Goal: Task Accomplishment & Management: Complete application form

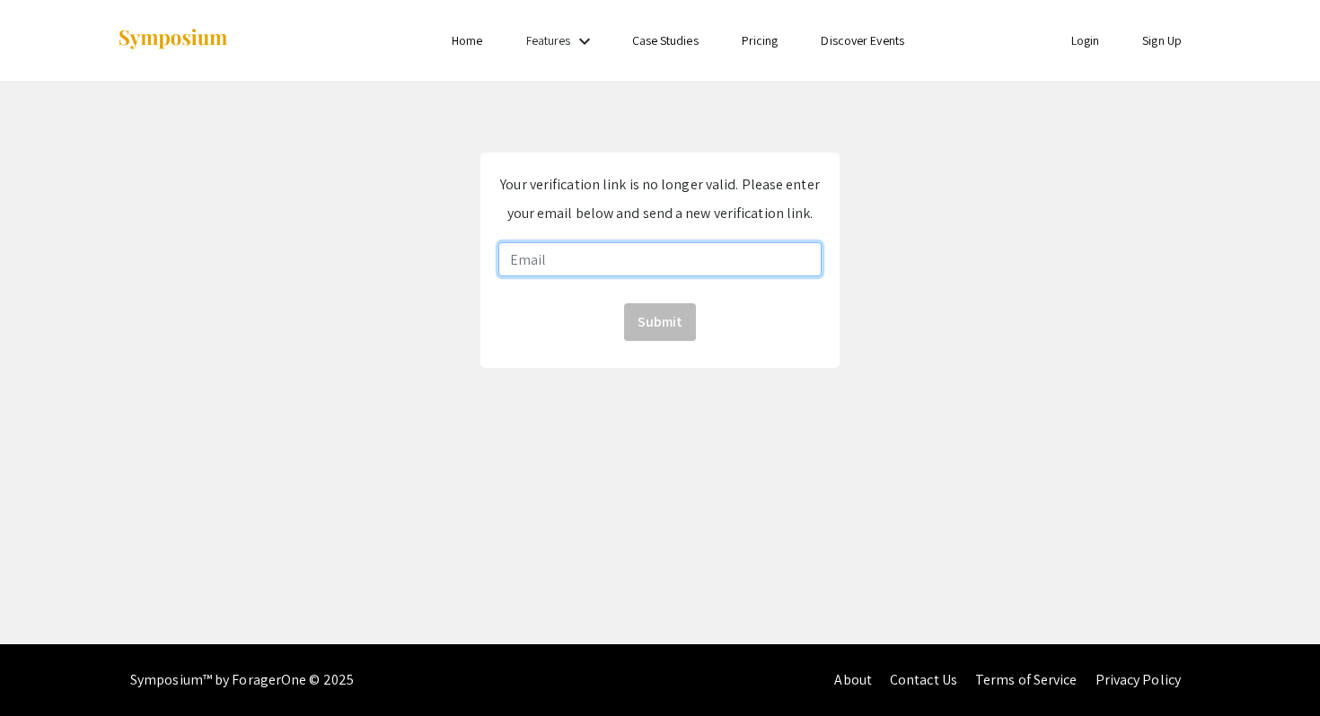
click at [758, 256] on input "email" at bounding box center [659, 259] width 323 height 34
click at [864, 209] on app-authentication-handler "Your verification link is no longer valid. Please enter your email below and se…" at bounding box center [660, 260] width 1320 height 215
click at [1080, 34] on link "Login" at bounding box center [1085, 40] width 29 height 16
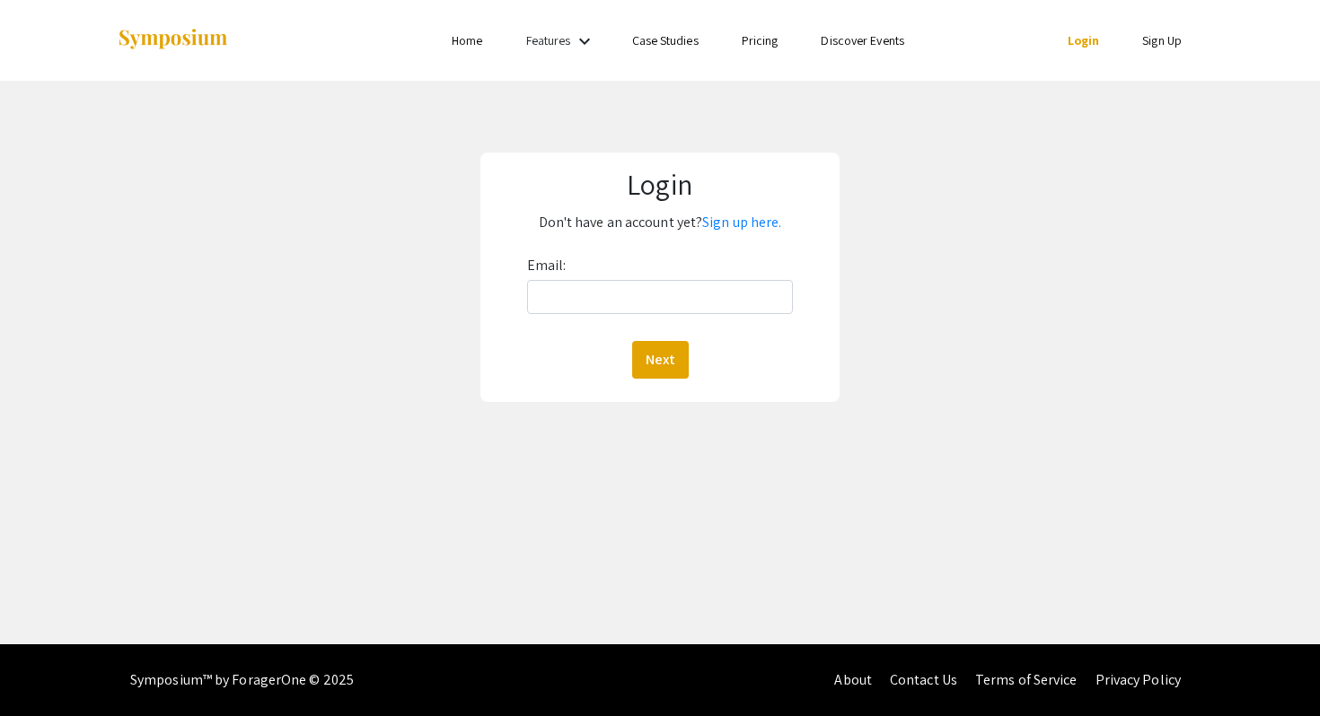
click at [727, 277] on div "Email: Next" at bounding box center [660, 314] width 267 height 127
click at [709, 296] on input "Email:" at bounding box center [660, 297] width 267 height 34
type input "[EMAIL_ADDRESS][DOMAIN_NAME]"
click at [660, 358] on button "Next" at bounding box center [660, 360] width 57 height 38
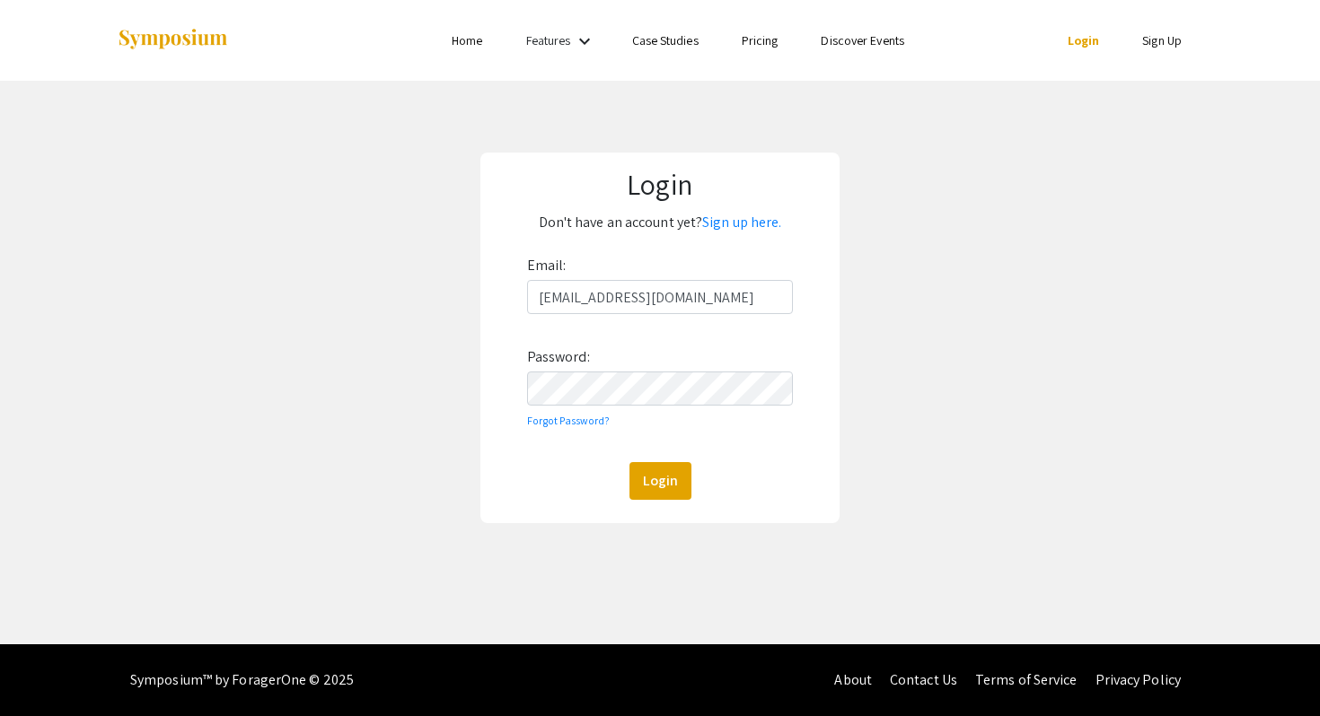
click at [628, 425] on div "Email: [EMAIL_ADDRESS][DOMAIN_NAME] Password: Forgot Password? Login" at bounding box center [660, 375] width 267 height 249
click at [652, 464] on button "Login" at bounding box center [660, 481] width 62 height 38
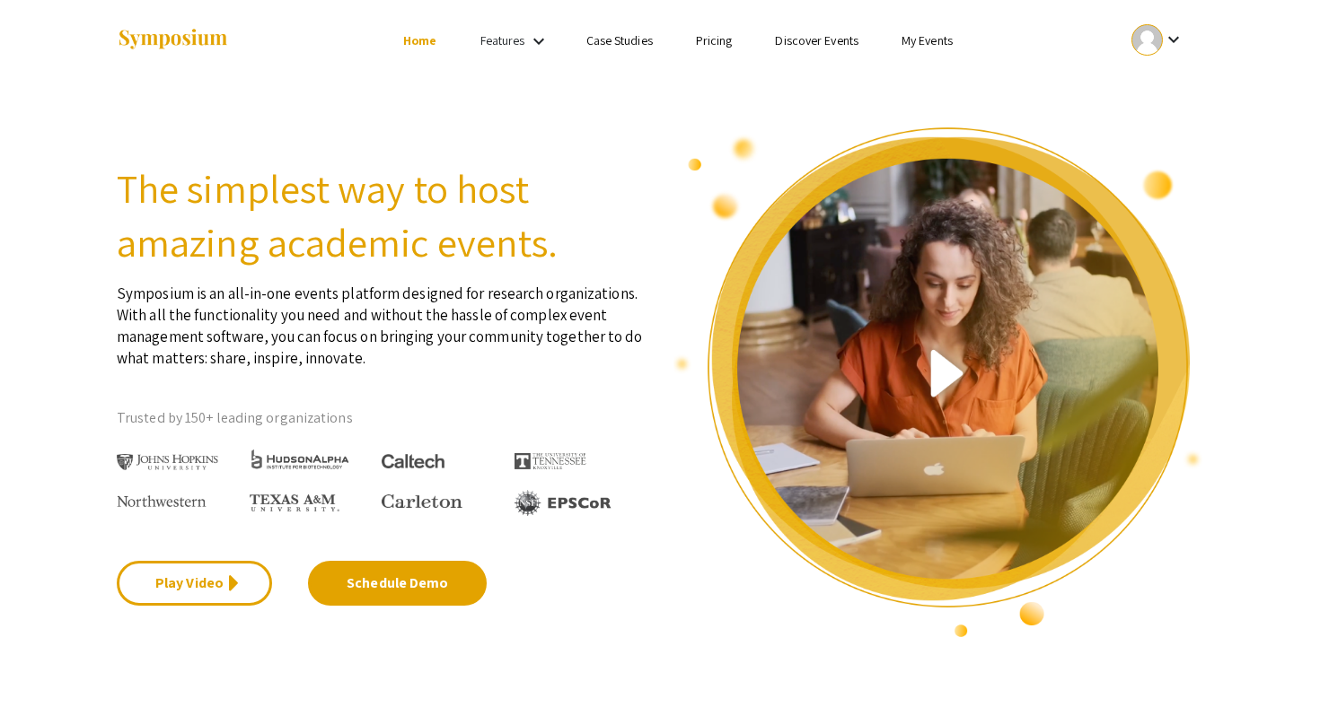
scroll to position [10, 0]
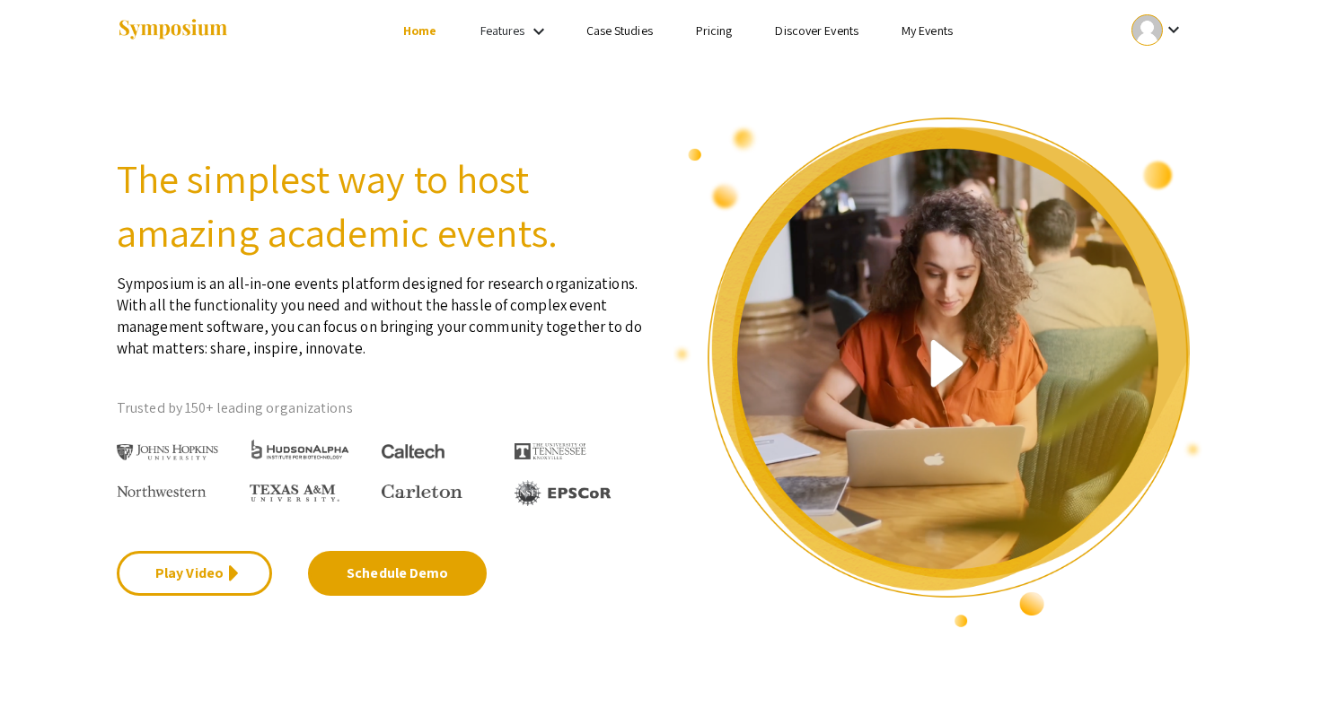
click at [1139, 73] on section "The simplest way to host amazing academic events. Symposium is an all-in-one ev…" at bounding box center [660, 350] width 1320 height 558
click at [1146, 41] on div at bounding box center [1146, 29] width 31 height 31
click at [1164, 70] on button "My Account" at bounding box center [1167, 78] width 110 height 43
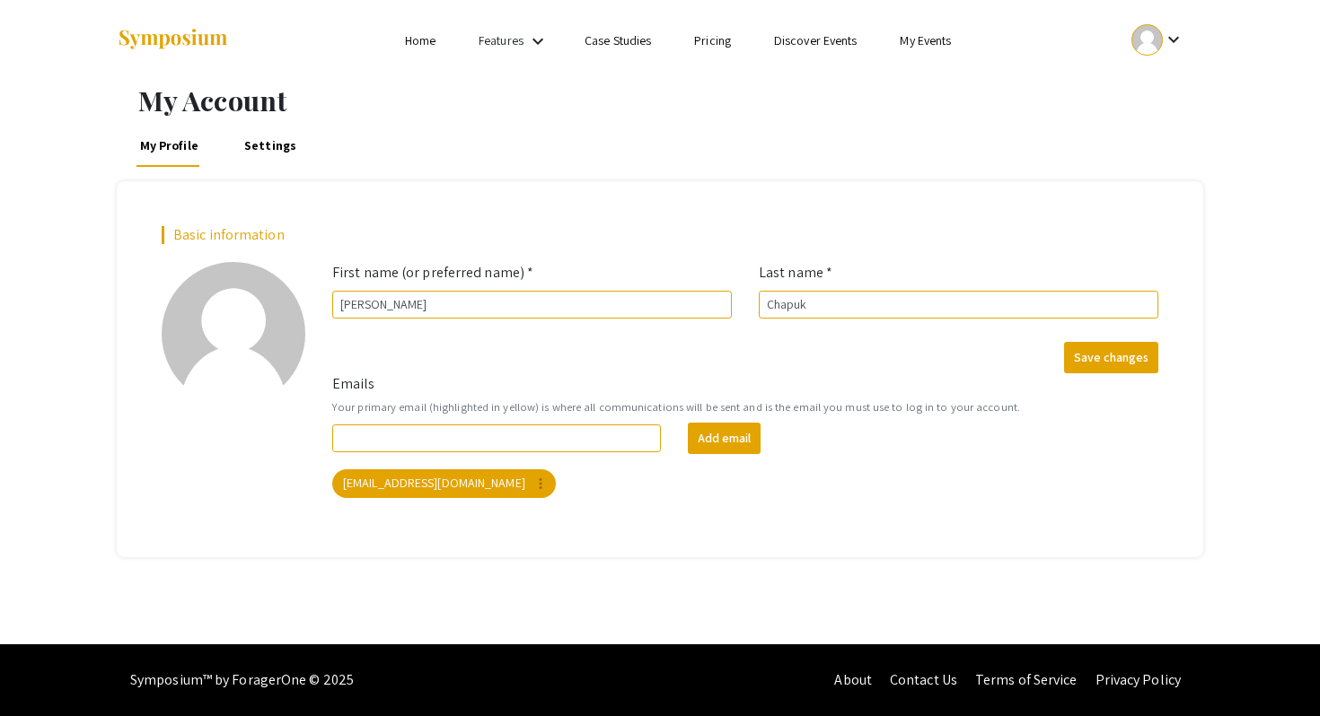
click at [424, 35] on link "Home" at bounding box center [420, 40] width 31 height 16
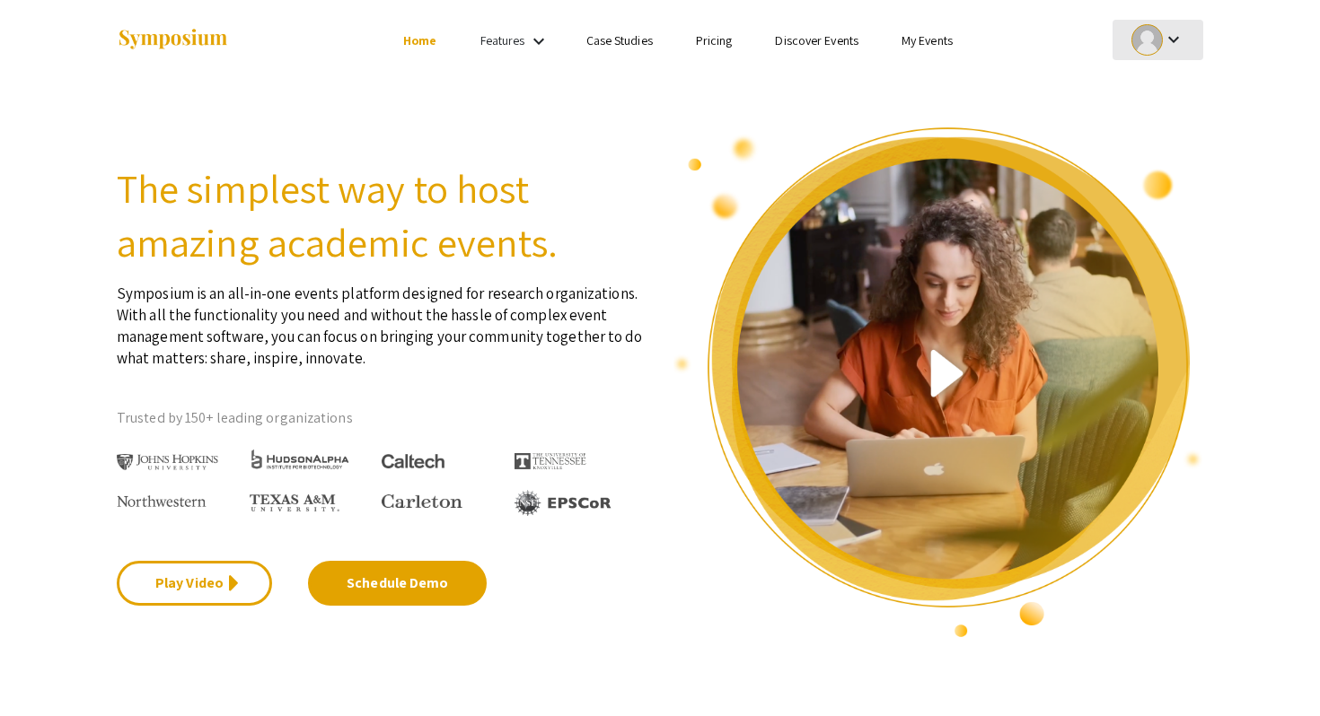
click at [1175, 47] on mat-icon "keyboard_arrow_down" at bounding box center [1174, 40] width 22 height 22
click at [1170, 141] on button "My Submissions" at bounding box center [1167, 131] width 110 height 43
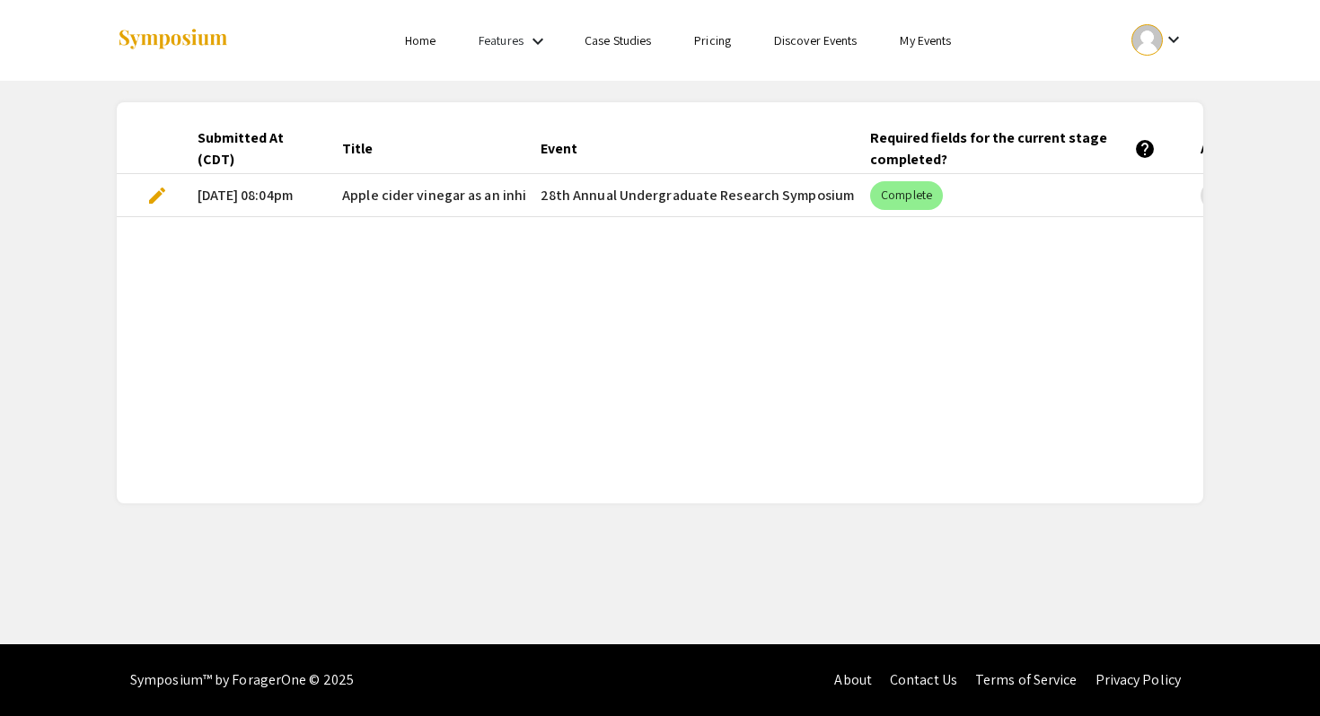
click at [294, 196] on mat-cell "[DATE] 08:04pm" at bounding box center [255, 195] width 145 height 43
click at [234, 191] on mat-cell "[DATE] 08:04pm" at bounding box center [255, 195] width 145 height 43
click at [1152, 22] on div "keyboard_arrow_down" at bounding box center [1158, 40] width 62 height 40
click at [370, 107] on div at bounding box center [660, 358] width 1320 height 716
click at [361, 144] on div "Title" at bounding box center [357, 149] width 31 height 22
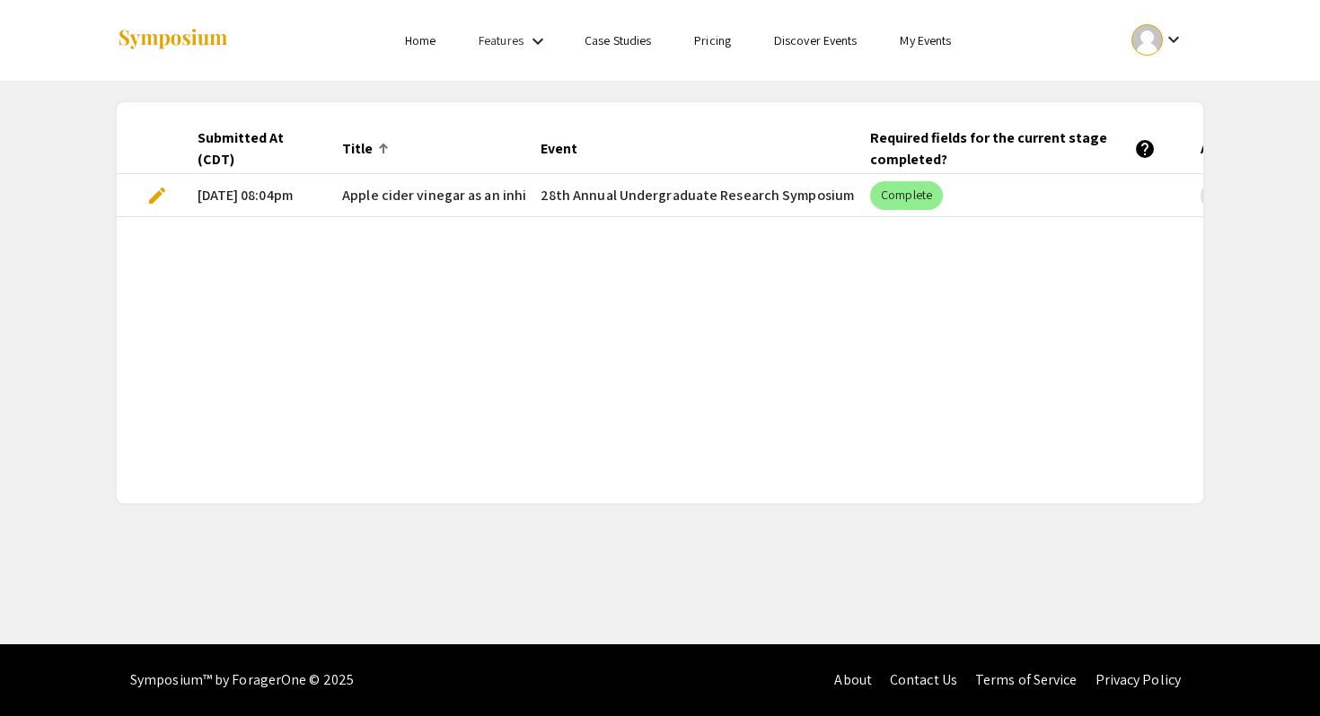
click at [311, 180] on mat-cell "[DATE] 08:04pm" at bounding box center [255, 195] width 145 height 43
click at [284, 193] on mat-cell "[DATE] 08:04pm" at bounding box center [255, 195] width 145 height 43
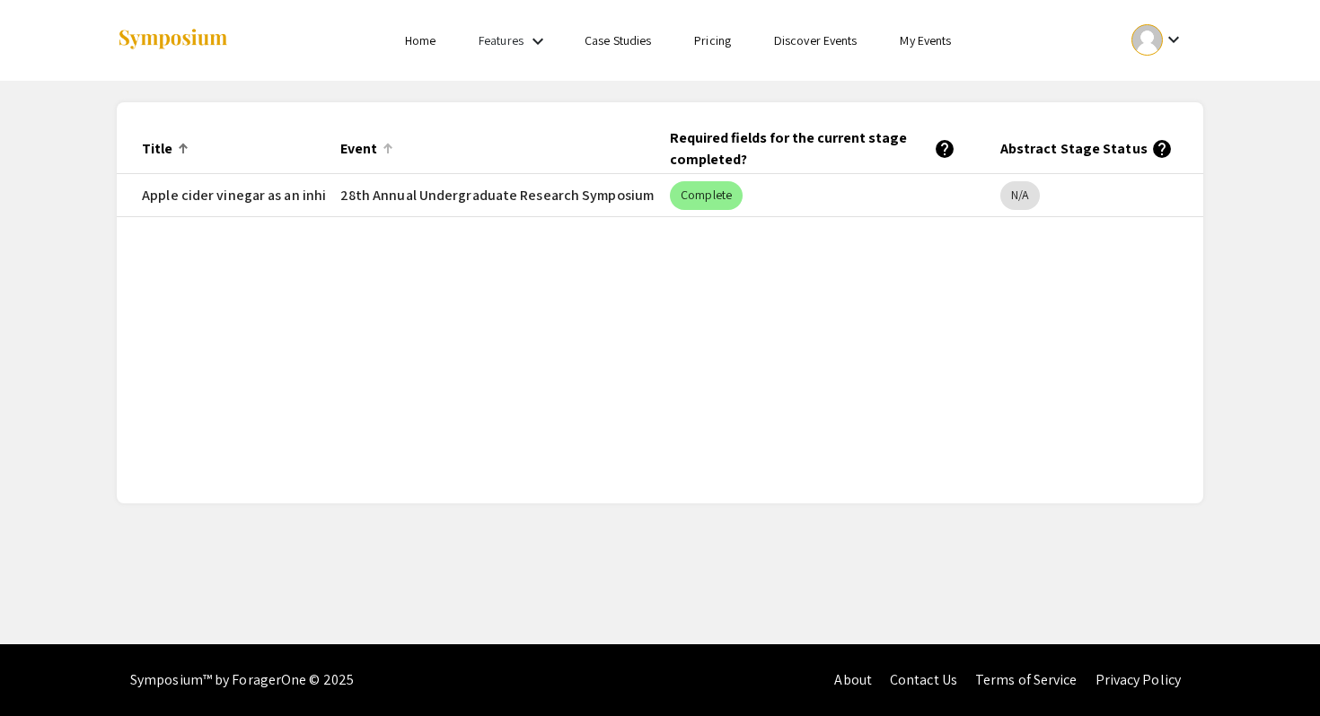
scroll to position [0, 312]
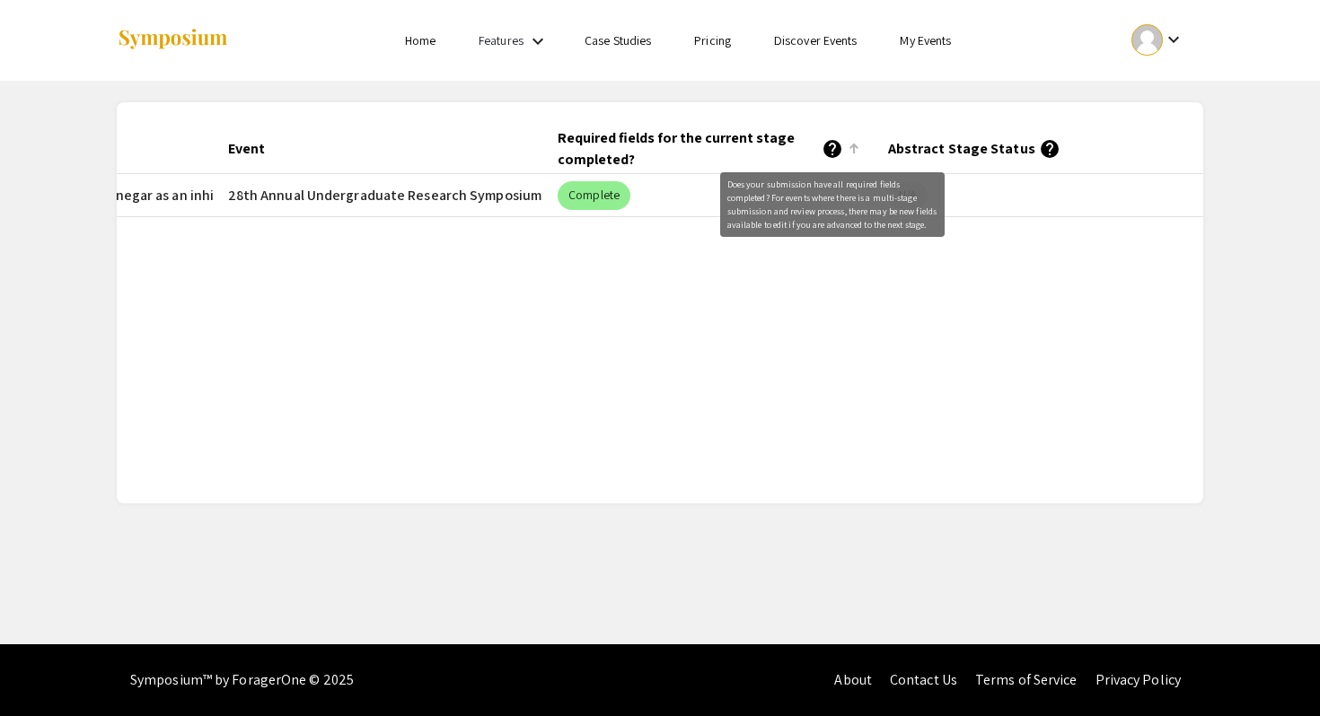
click at [835, 139] on mat-icon "help" at bounding box center [833, 149] width 22 height 22
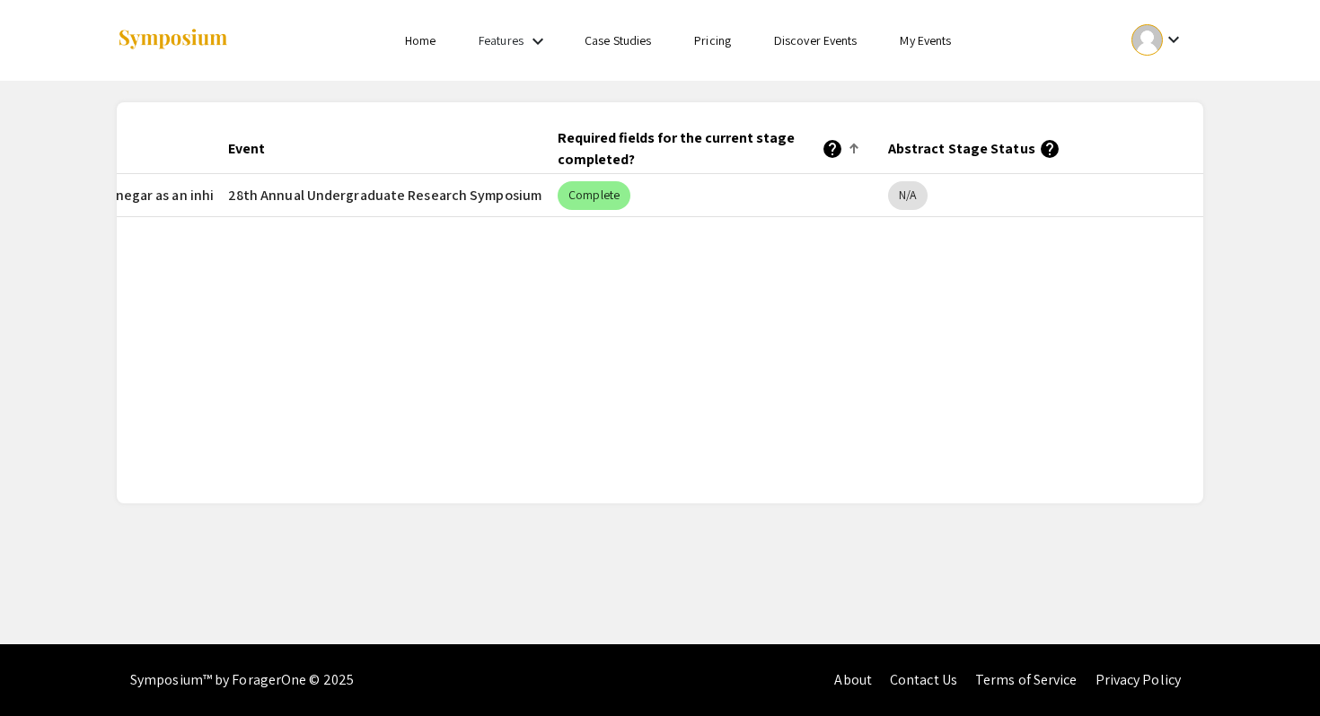
click at [543, 175] on mat-cell "Complete" at bounding box center [708, 195] width 330 height 43
click at [606, 181] on mat-chip "Complete" at bounding box center [594, 195] width 73 height 29
click at [593, 185] on mat-chip "Complete" at bounding box center [594, 195] width 73 height 29
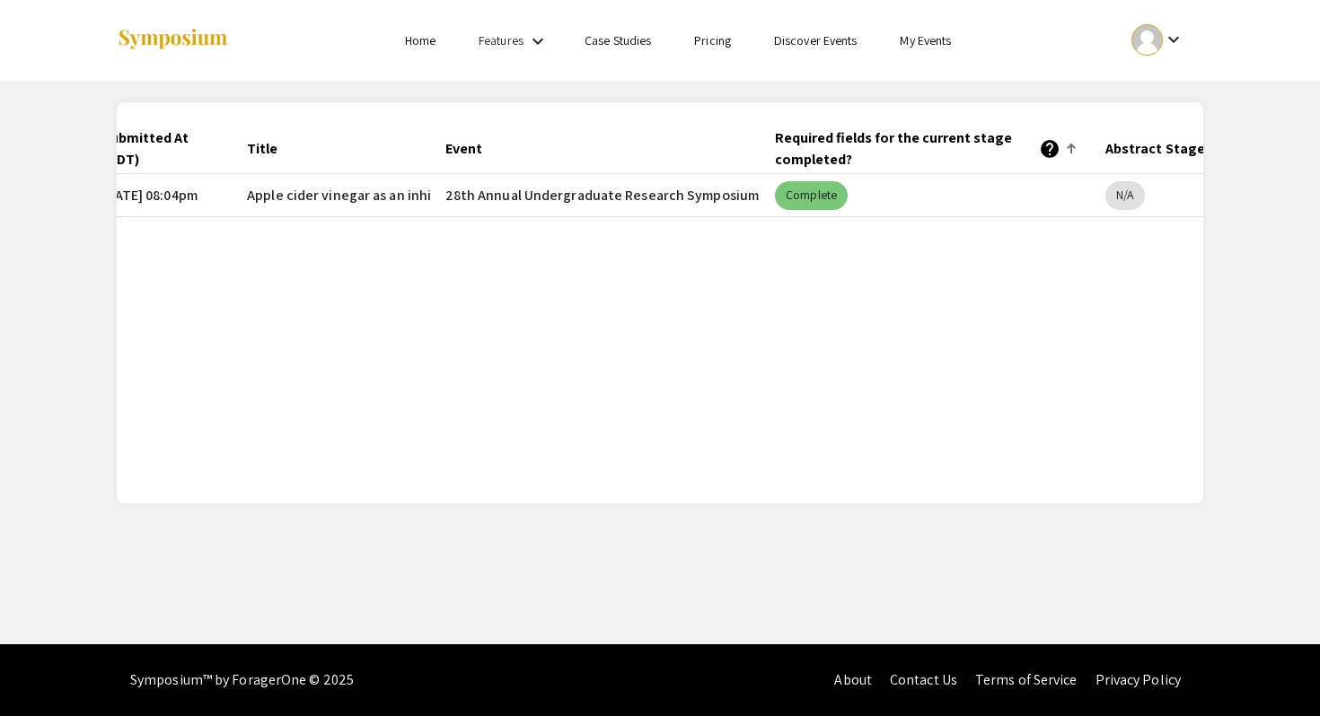
scroll to position [0, 0]
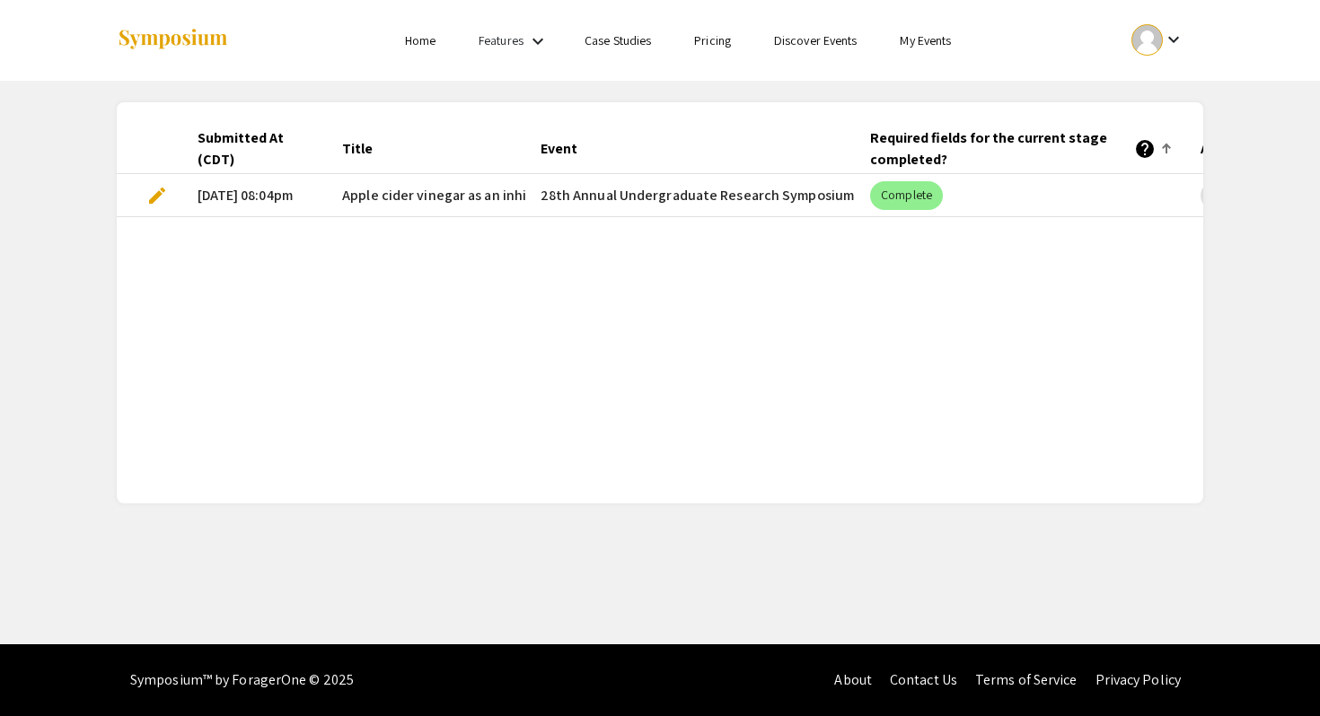
click at [284, 166] on div "Submitted At (CDT)" at bounding box center [248, 148] width 101 height 43
click at [157, 194] on span "edit" at bounding box center [157, 196] width 22 height 22
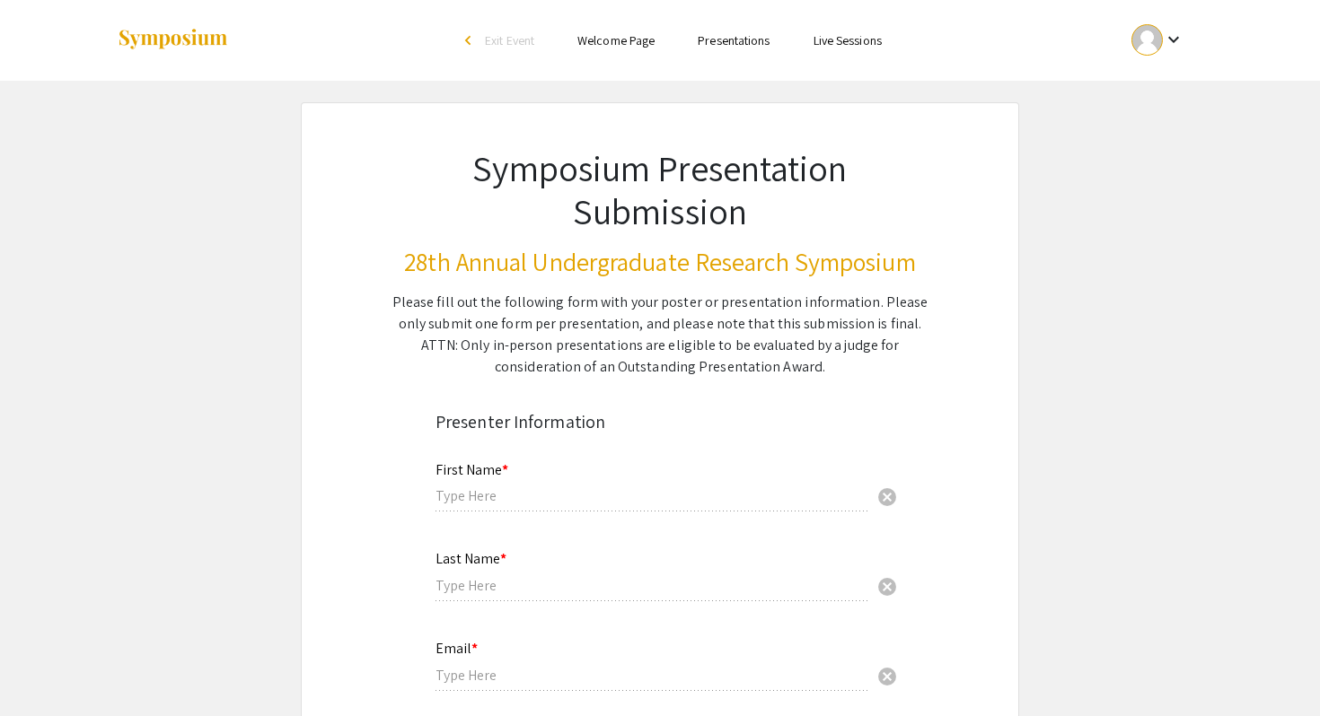
type input "[PERSON_NAME]"
type input "Chapuk"
type input "[EMAIL_ADDRESS][DOMAIN_NAME]"
radio input "true"
type input "Biochemistry"
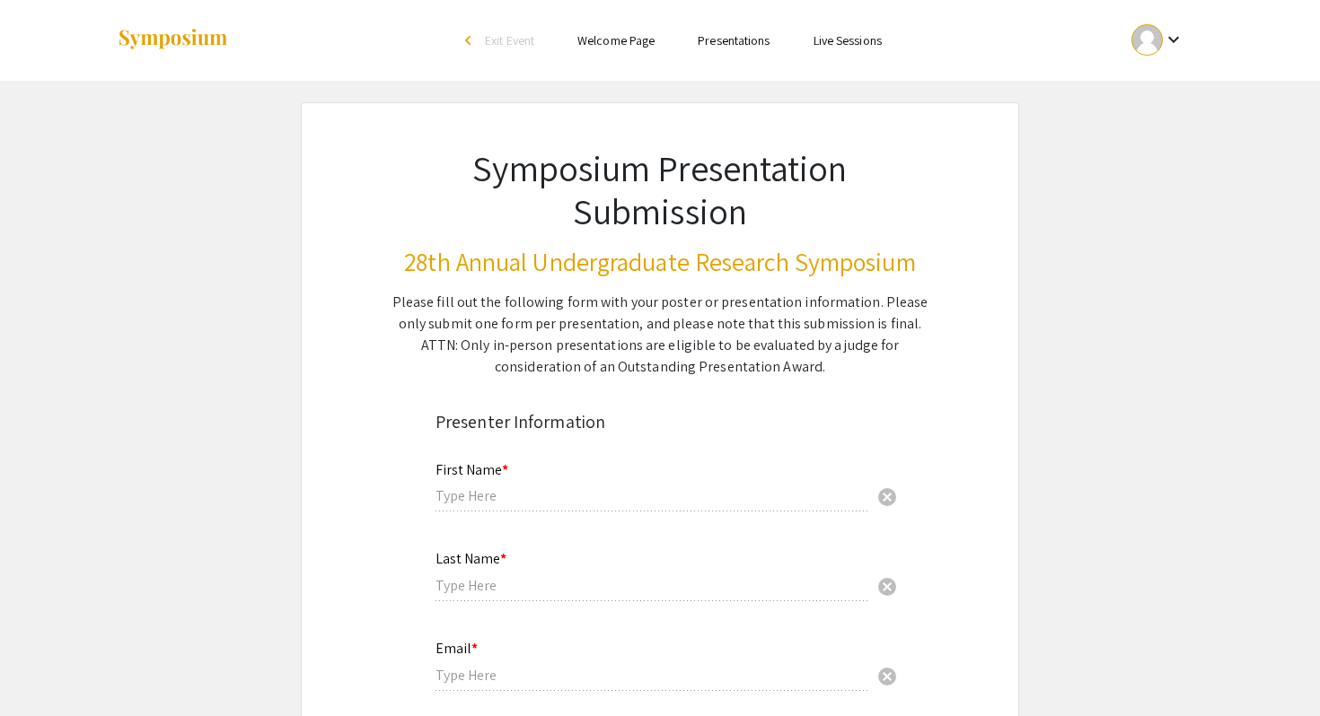
type input "[PERSON_NAME]"
radio input "true"
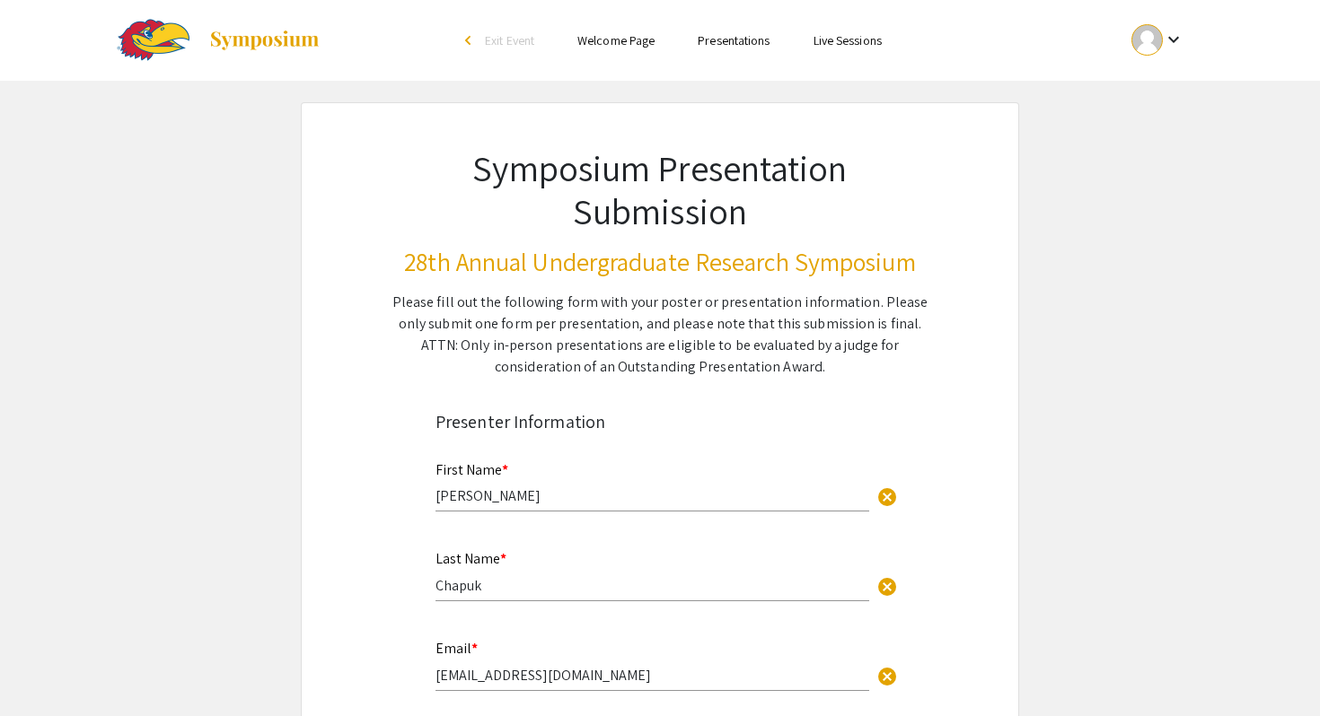
select select "custom"
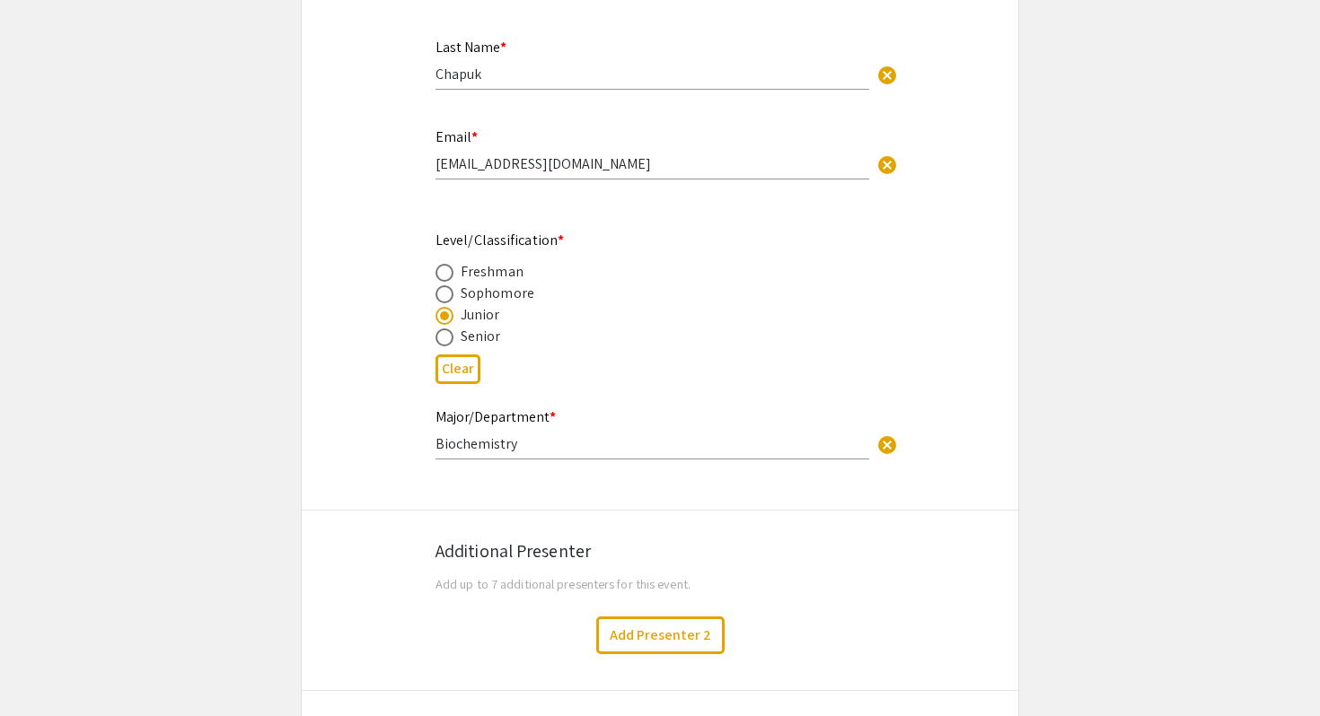
type input "0"
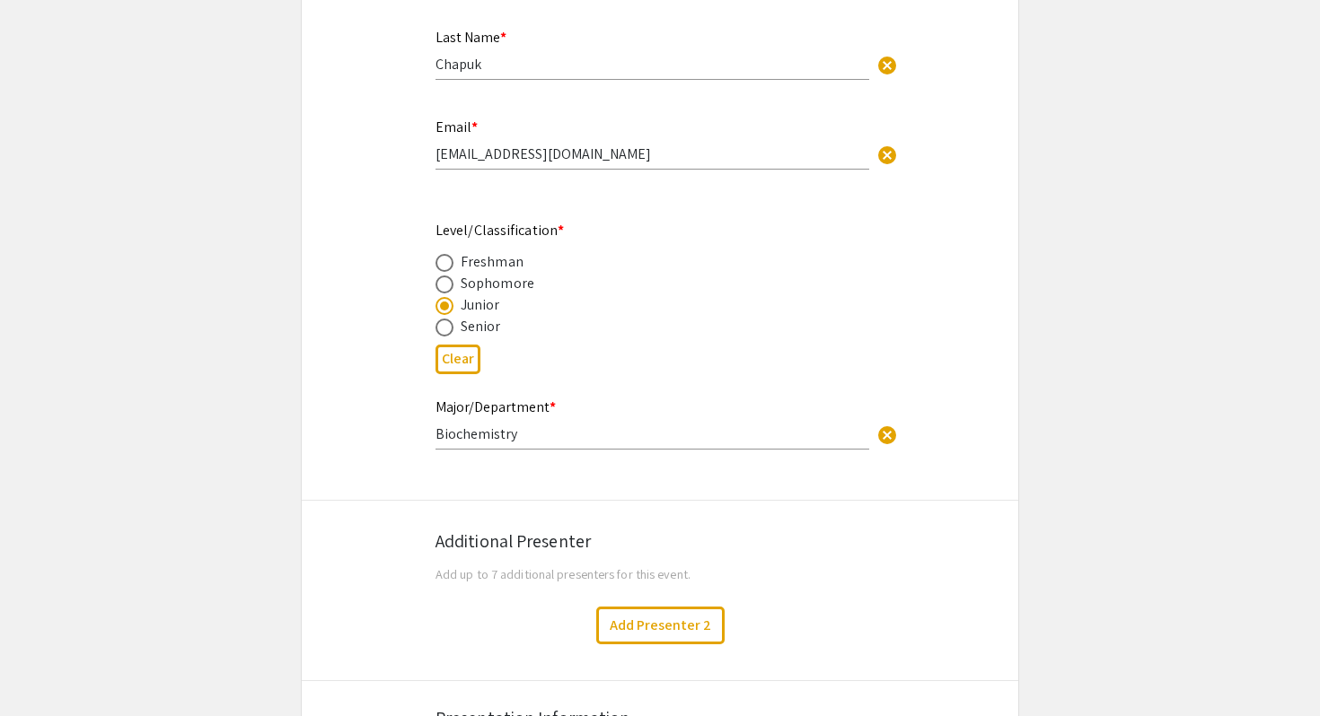
select select "custom"
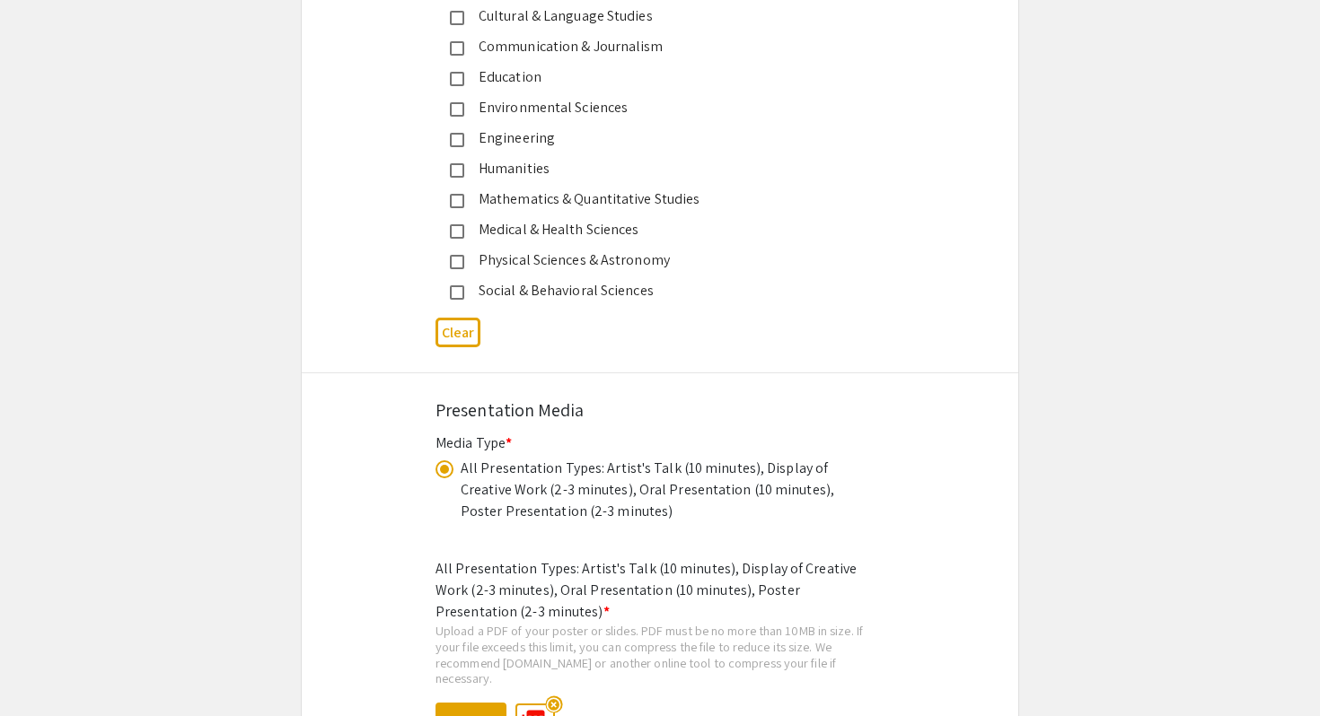
type input "1"
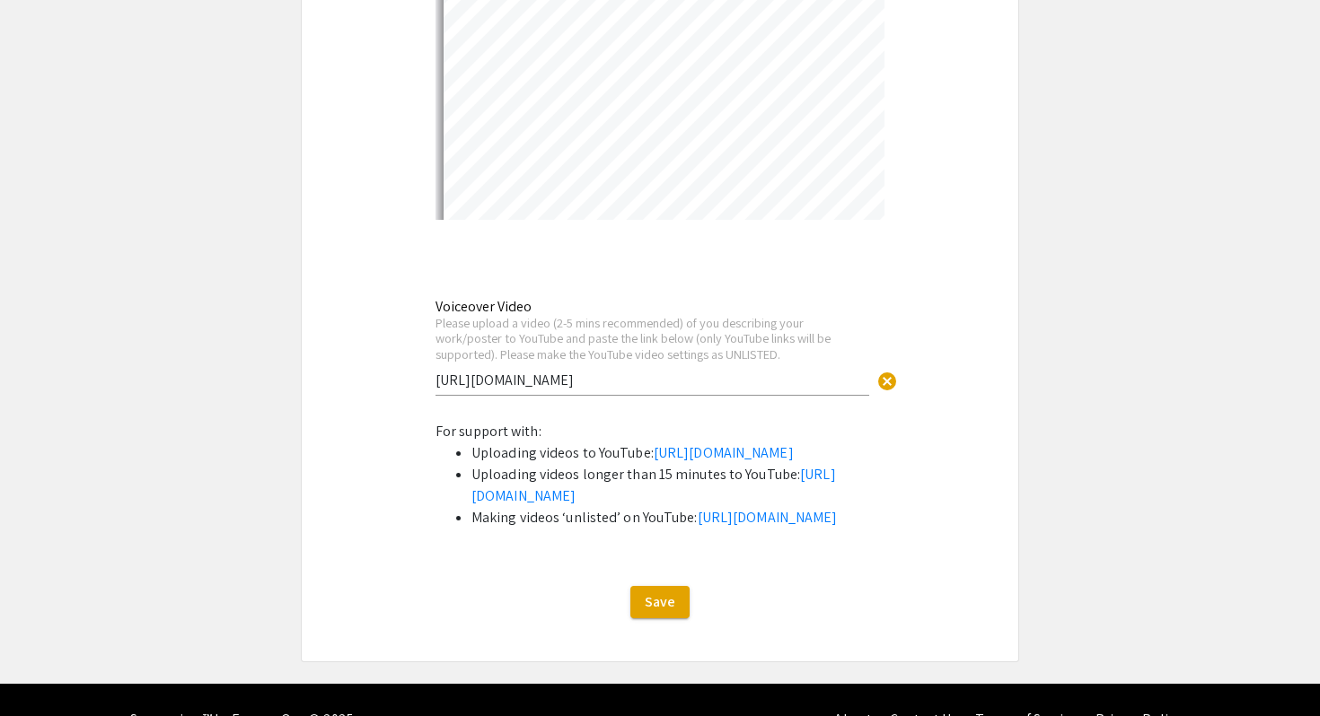
select select "auto"
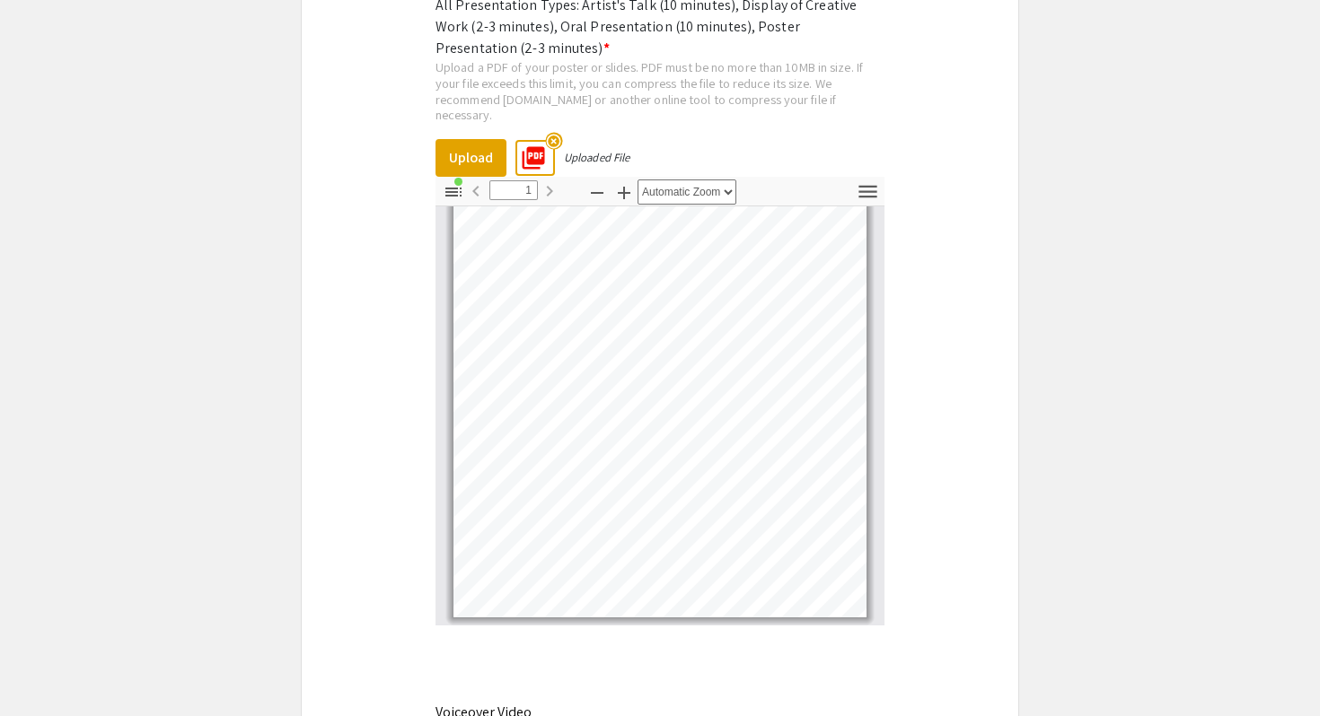
scroll to position [3477, 0]
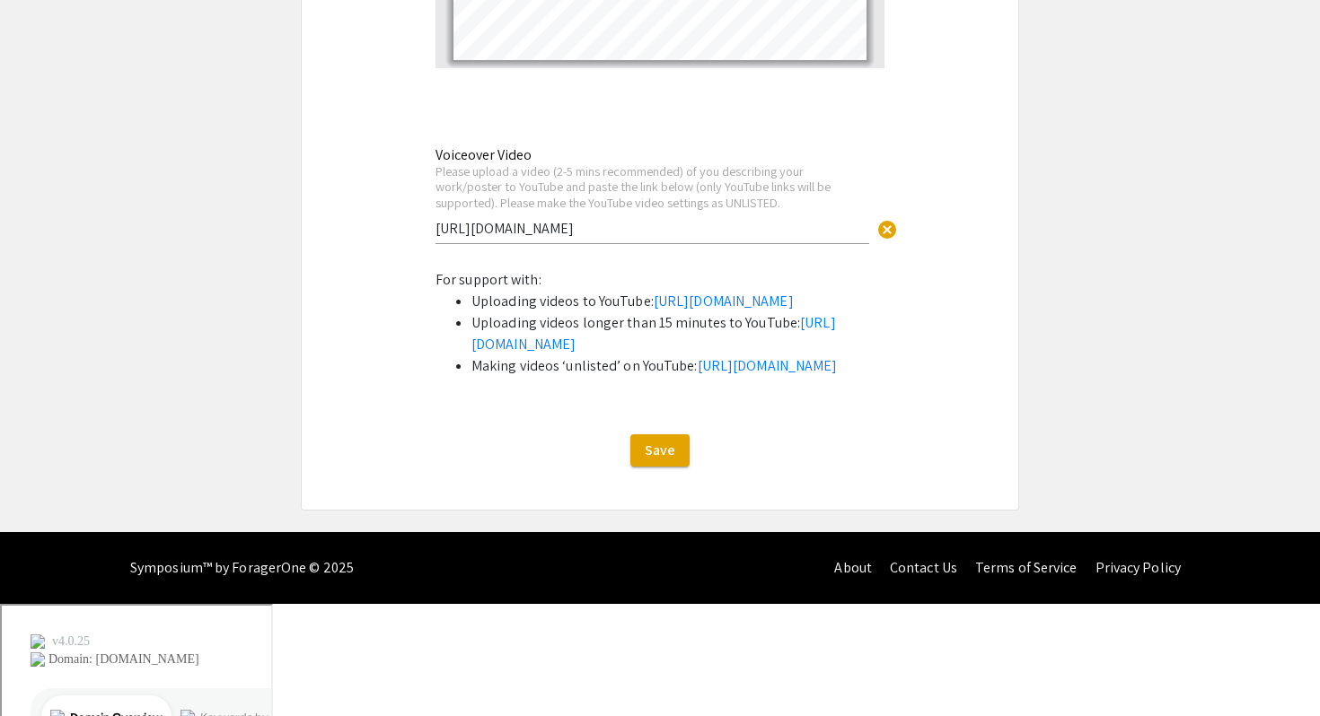
click at [646, 467] on button "Save" at bounding box center [659, 451] width 59 height 32
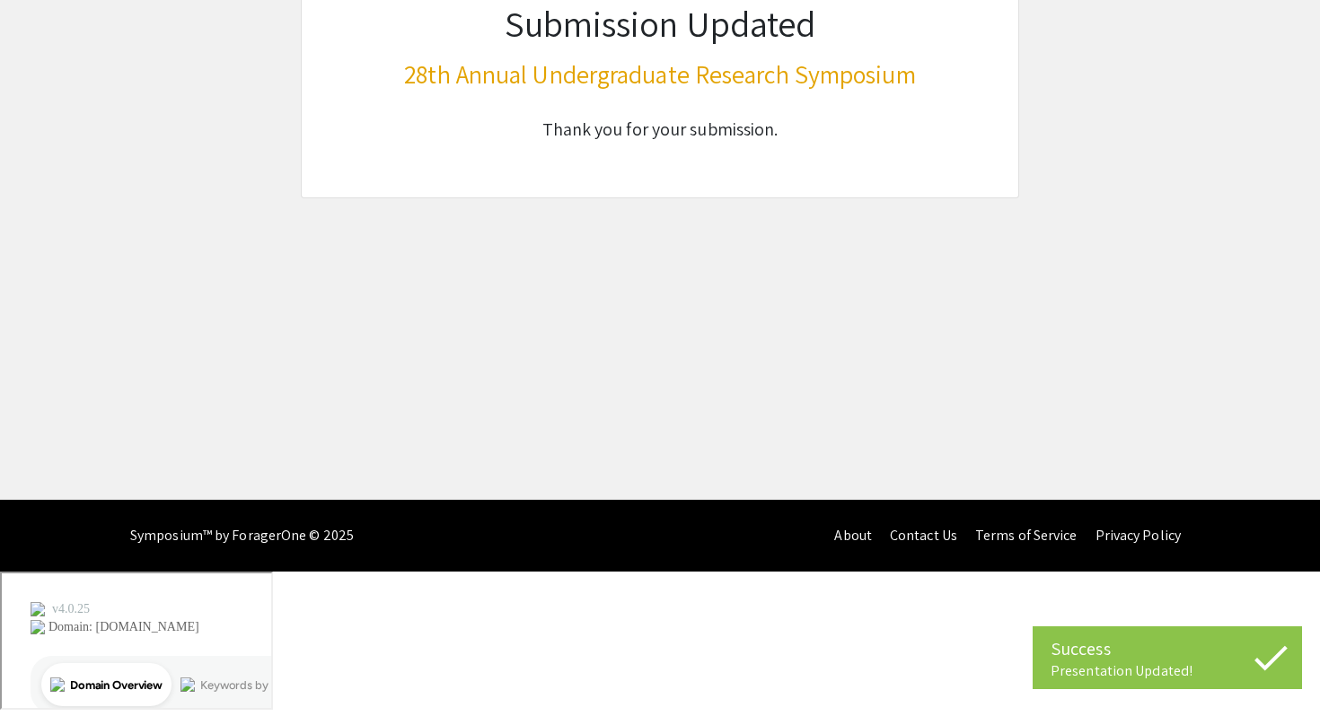
scroll to position [0, 0]
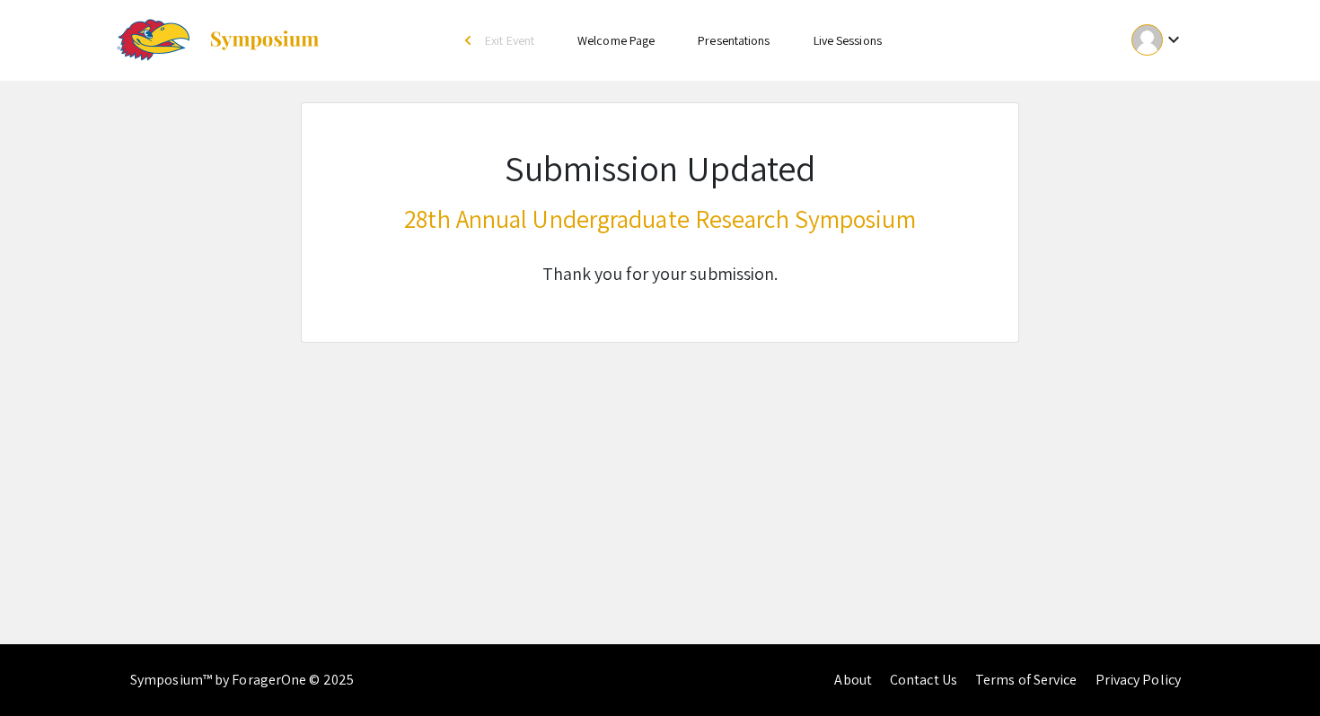
click at [471, 38] on div "arrow_back_ios" at bounding box center [470, 40] width 11 height 11
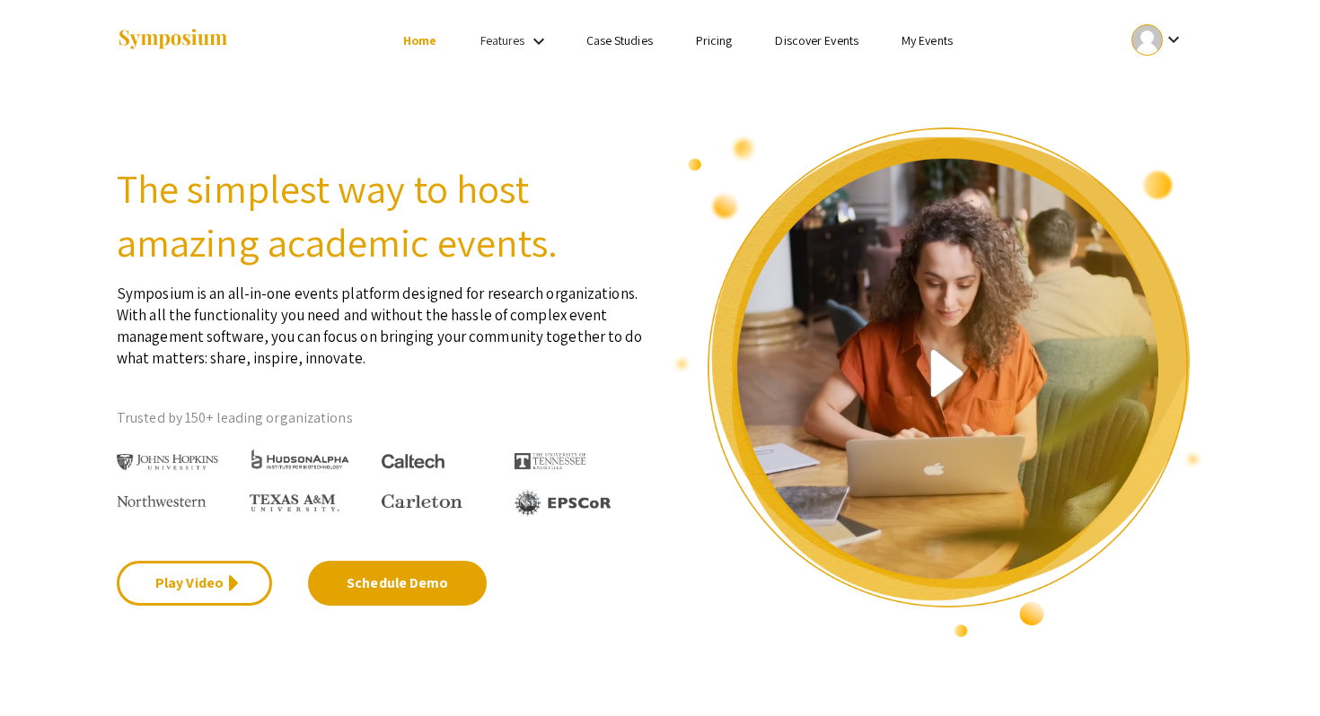
click at [1120, 56] on button "keyboard_arrow_down" at bounding box center [1157, 40] width 91 height 40
click at [1145, 119] on button "My Submissions" at bounding box center [1167, 131] width 110 height 43
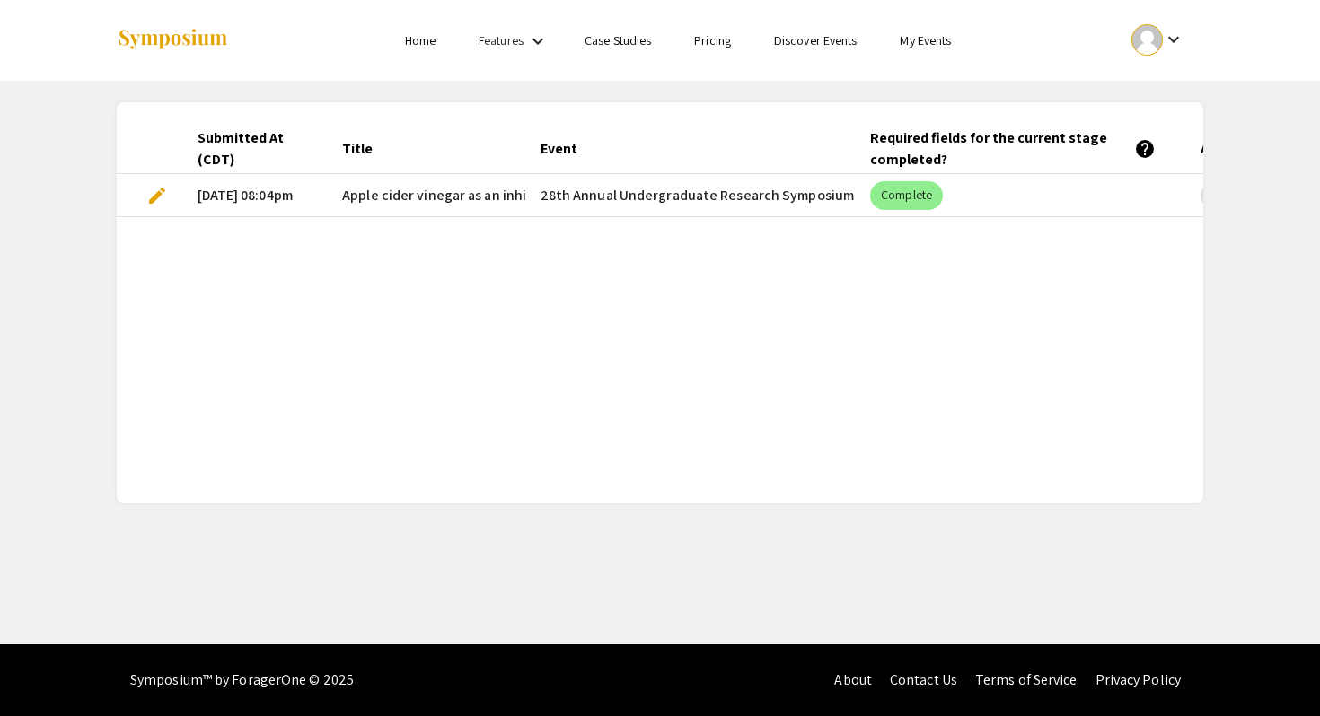
click at [165, 181] on mat-cell "edit" at bounding box center [150, 195] width 66 height 43
click at [161, 194] on span "edit" at bounding box center [157, 196] width 22 height 22
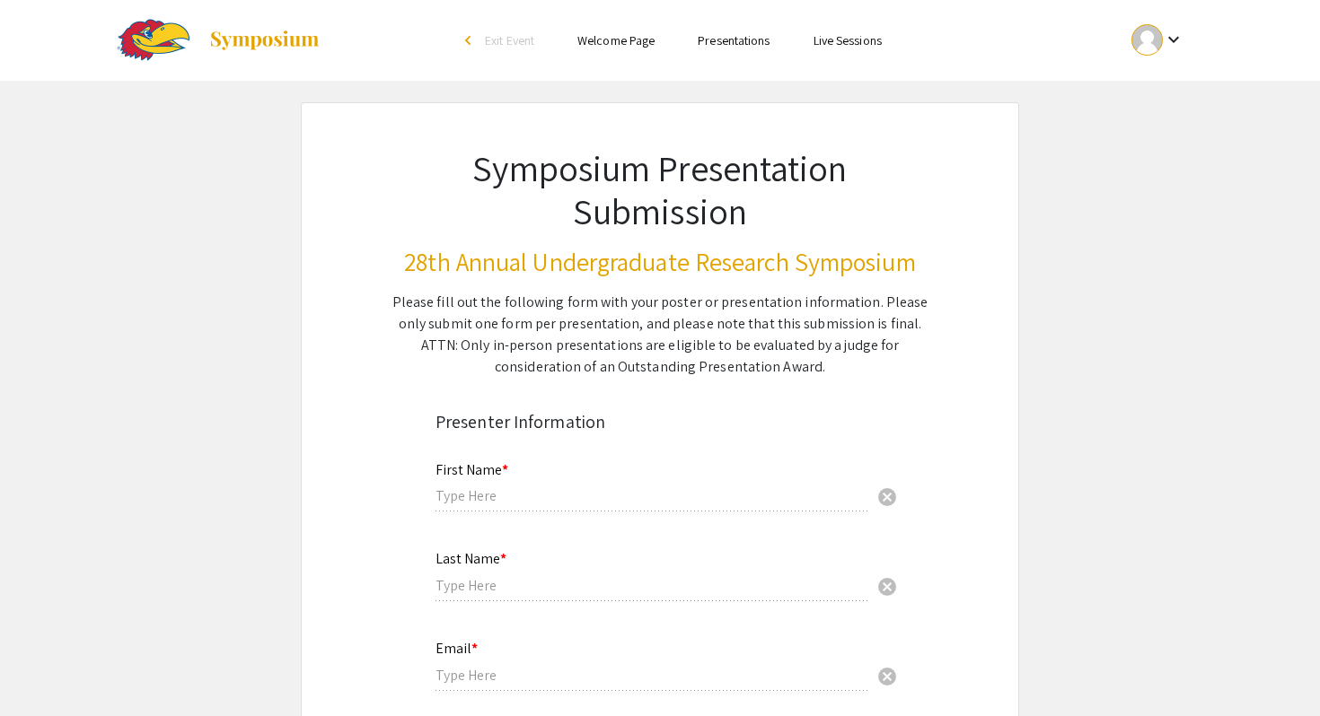
type input "[PERSON_NAME]"
type input "Chapuk"
type input "[EMAIL_ADDRESS][DOMAIN_NAME]"
radio input "true"
type input "Biochemistry"
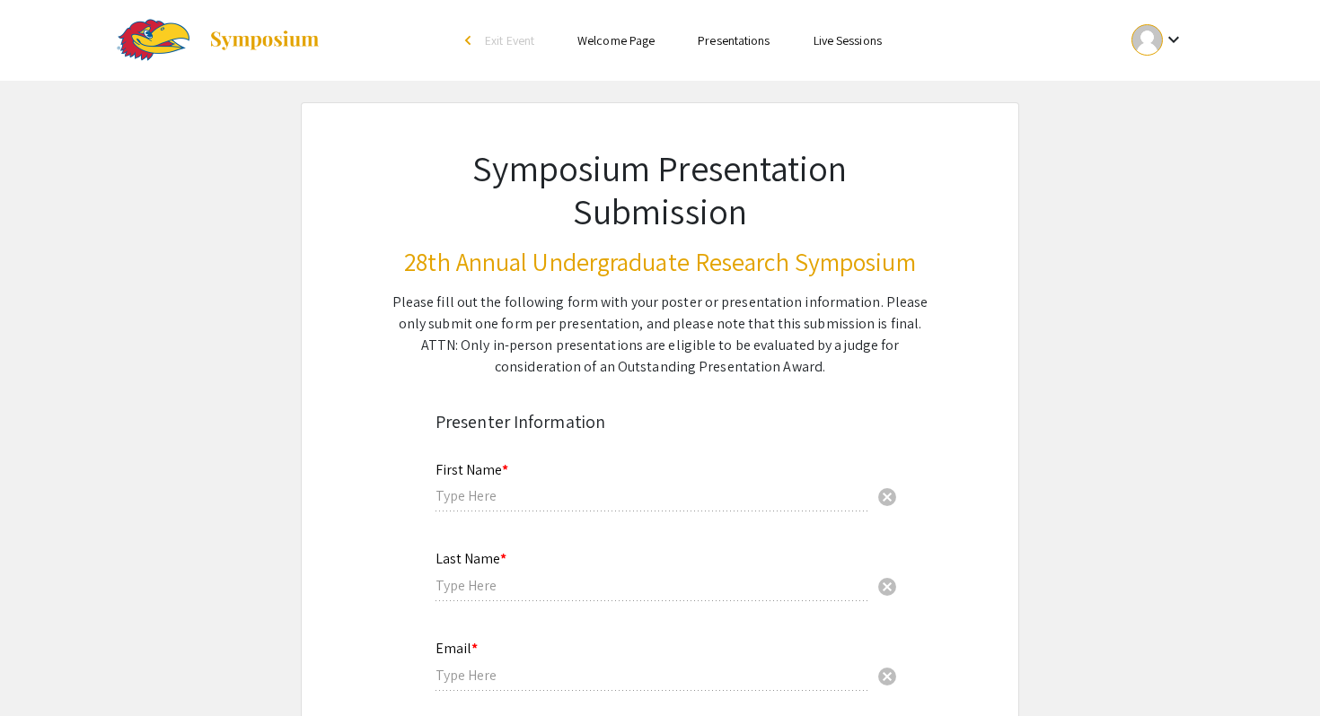
type input "[PERSON_NAME]"
radio input "true"
type input "0"
select select "custom"
type input "1"
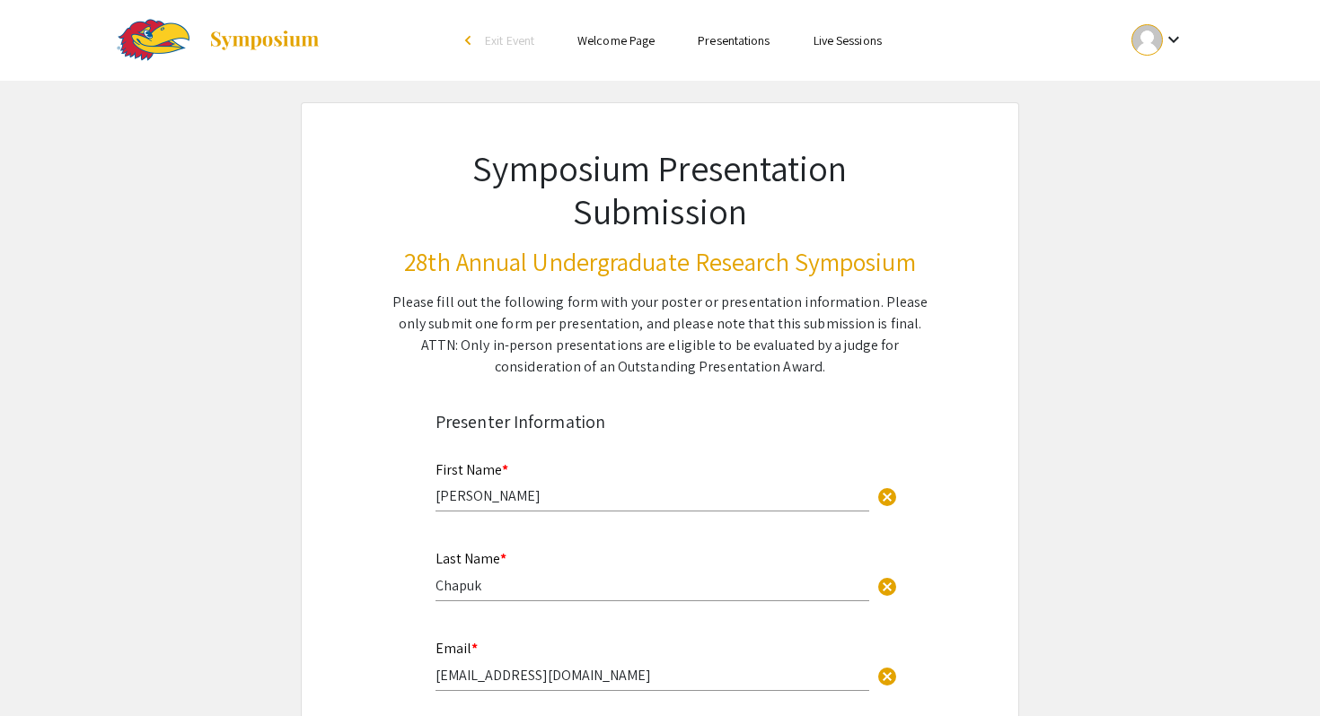
select select "auto"
click at [731, 41] on link "Presentations" at bounding box center [734, 40] width 72 height 16
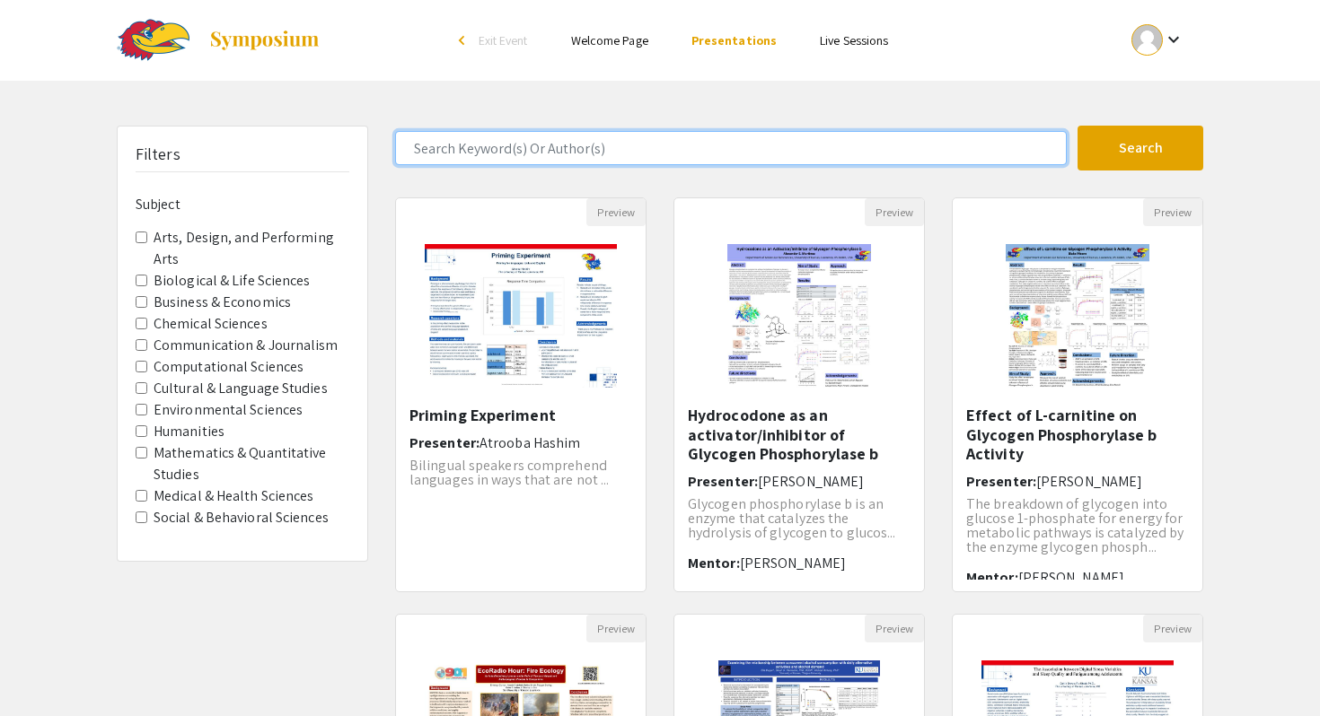
click at [495, 150] on input "Search Keyword(s) Or Author(s)" at bounding box center [731, 148] width 672 height 34
type input "Apple cider"
click at [1077, 126] on button "Search" at bounding box center [1140, 148] width 126 height 45
